Goal: Obtain resource: Obtain resource

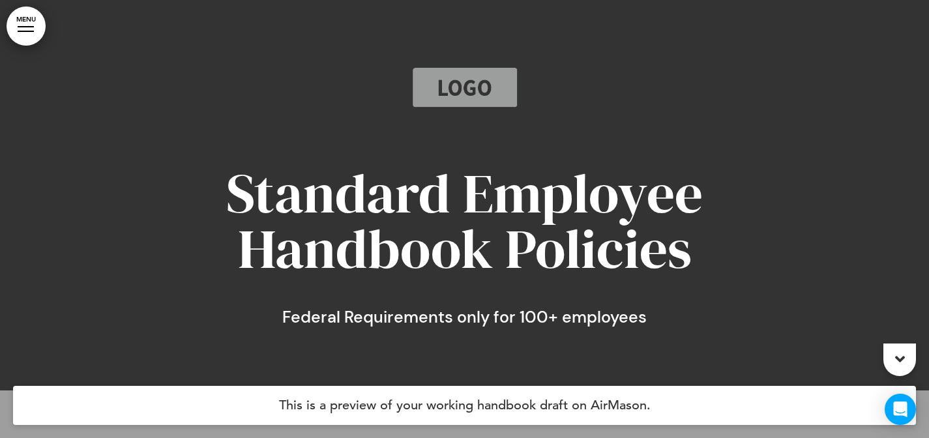
click at [27, 33] on link "MENU" at bounding box center [26, 26] width 39 height 39
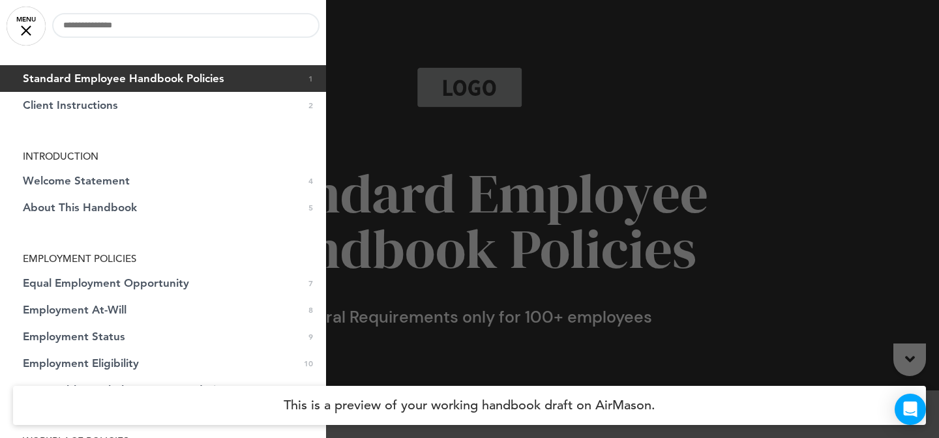
click at [488, 276] on div at bounding box center [469, 219] width 939 height 438
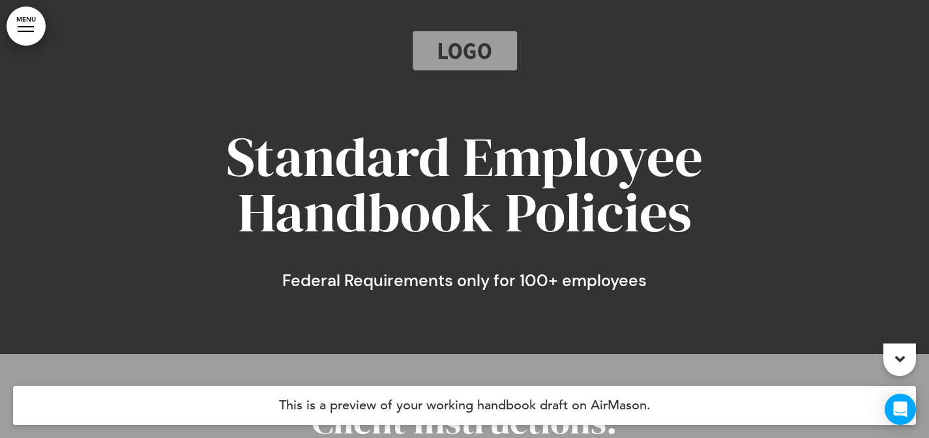
scroll to position [40, 0]
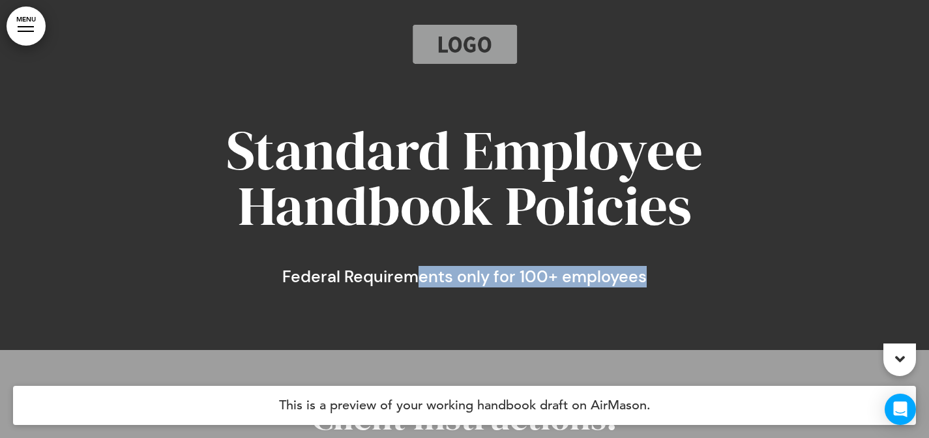
drag, startPoint x: 413, startPoint y: 267, endPoint x: 649, endPoint y: 277, distance: 236.3
click at [649, 277] on h6 "Federal Requirements only for 100+ employees" at bounding box center [465, 277] width 652 height 16
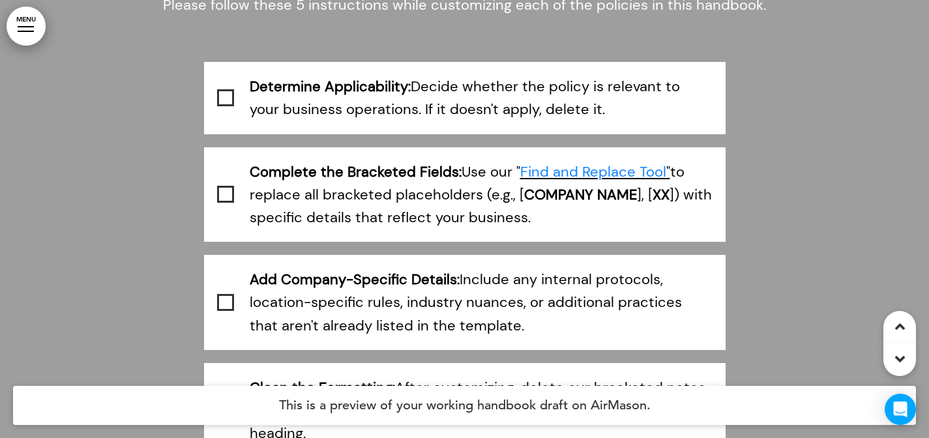
scroll to position [520, 0]
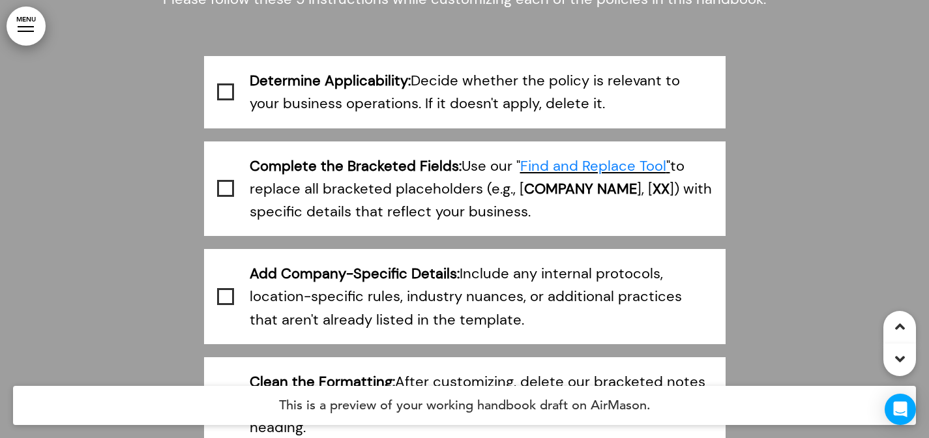
click at [223, 94] on span at bounding box center [225, 91] width 17 height 17
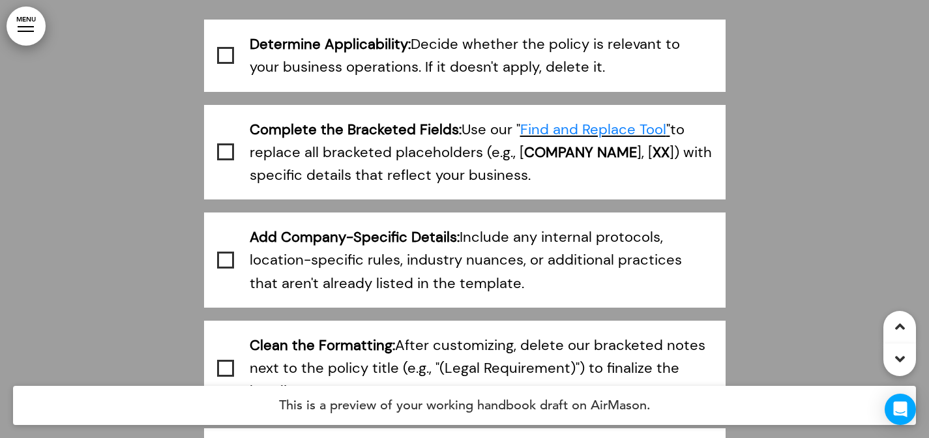
scroll to position [586, 0]
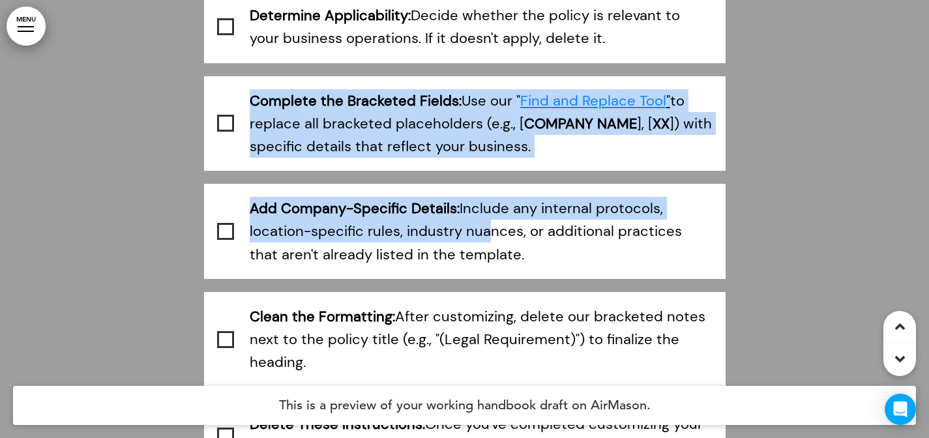
drag, startPoint x: 498, startPoint y: 57, endPoint x: 490, endPoint y: 233, distance: 176.2
click at [490, 233] on div "Determine Applicability: Decide whether the policy is relevant to your business…" at bounding box center [465, 231] width 652 height 481
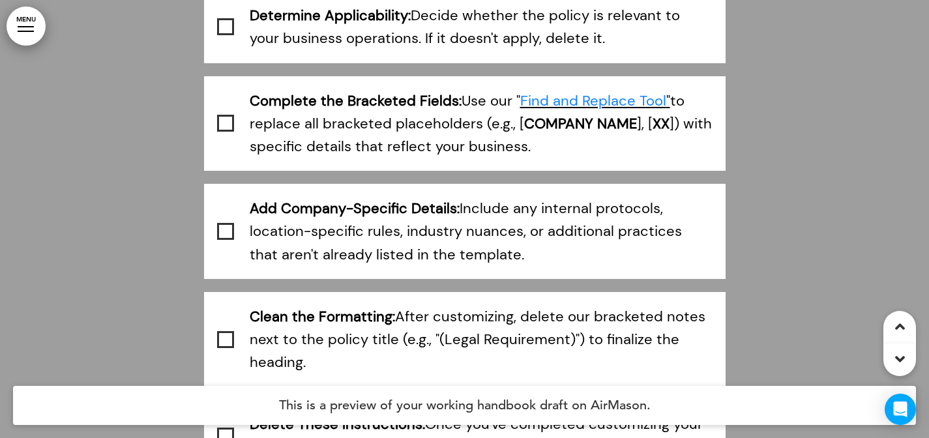
click at [553, 136] on p "Complete the Bracketed Fields: Use our " Find and Replace Tool " to replace all…" at bounding box center [481, 123] width 463 height 69
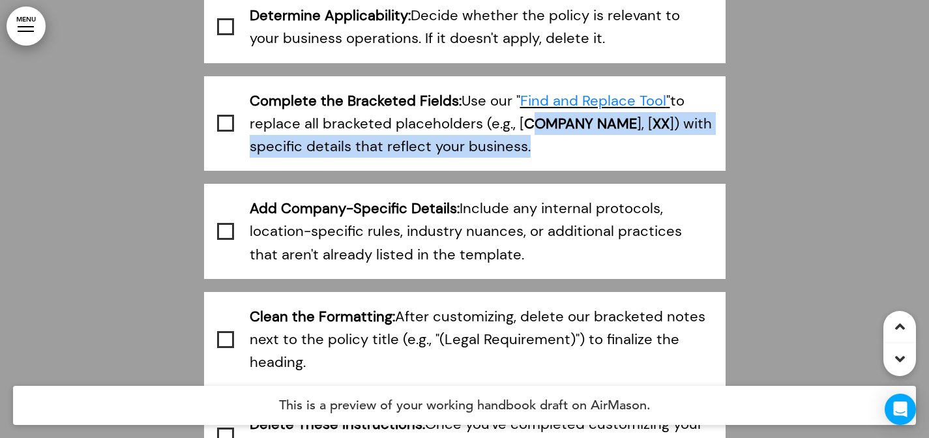
drag, startPoint x: 529, startPoint y: 121, endPoint x: 638, endPoint y: 136, distance: 110.7
click at [640, 136] on p "Complete the Bracketed Fields: Use our " Find and Replace Tool " to replace all…" at bounding box center [481, 123] width 463 height 69
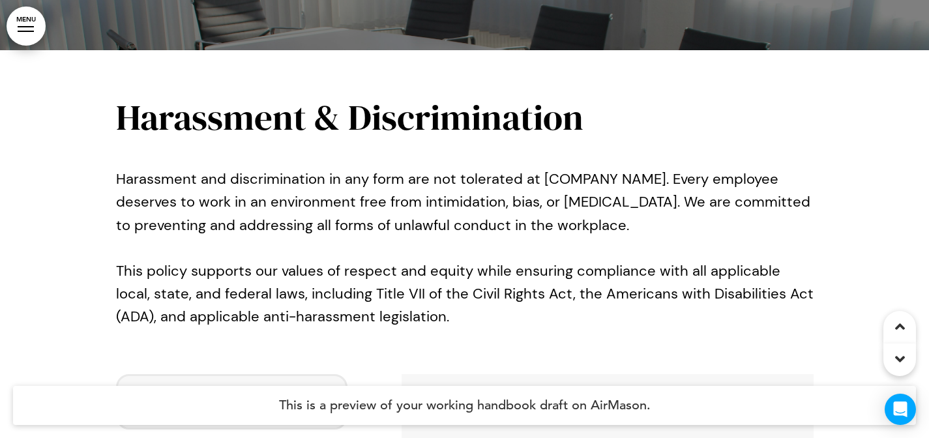
scroll to position [7908, 0]
